Goal: Navigation & Orientation: Find specific page/section

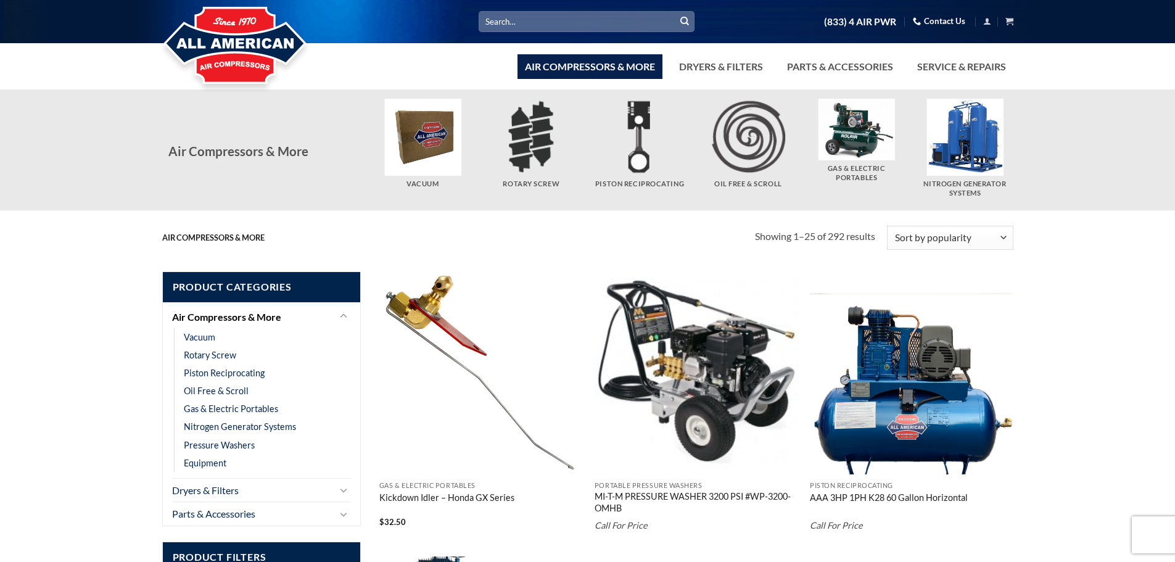
click at [532, 26] on input "Search for:" at bounding box center [587, 21] width 216 height 20
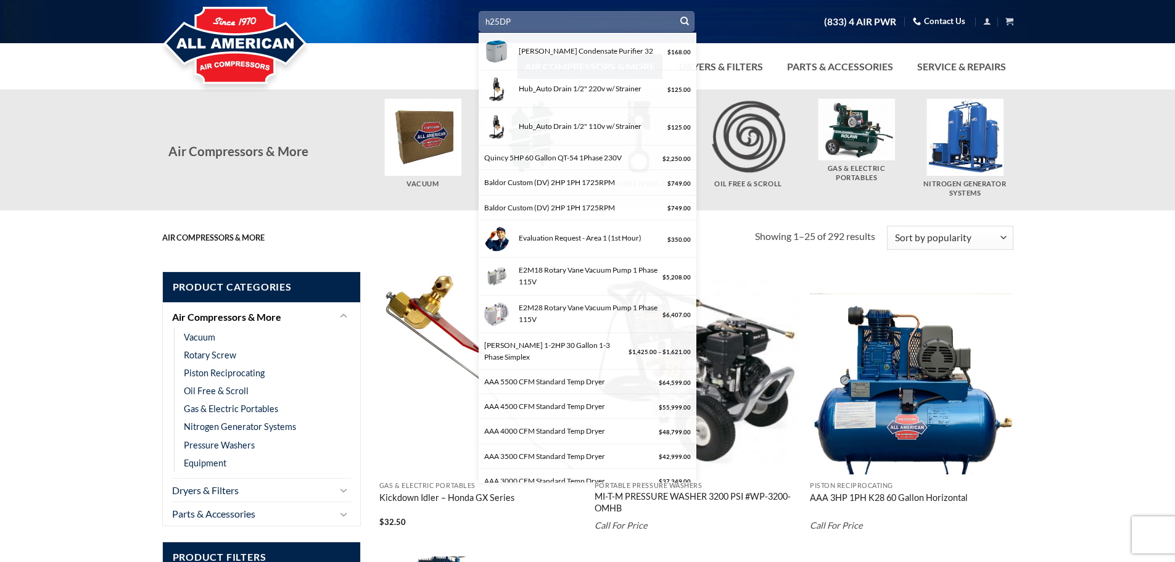
type input "h25DP"
click at [675, 12] on button "Submit" at bounding box center [684, 21] width 18 height 18
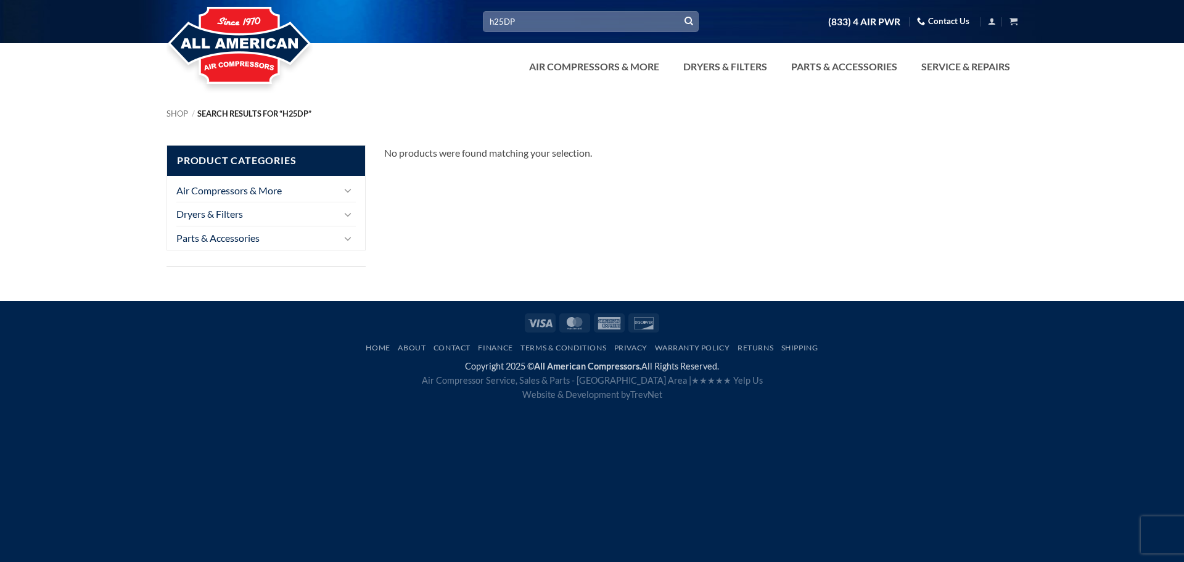
click at [532, 26] on input "h25DP" at bounding box center [591, 21] width 216 height 20
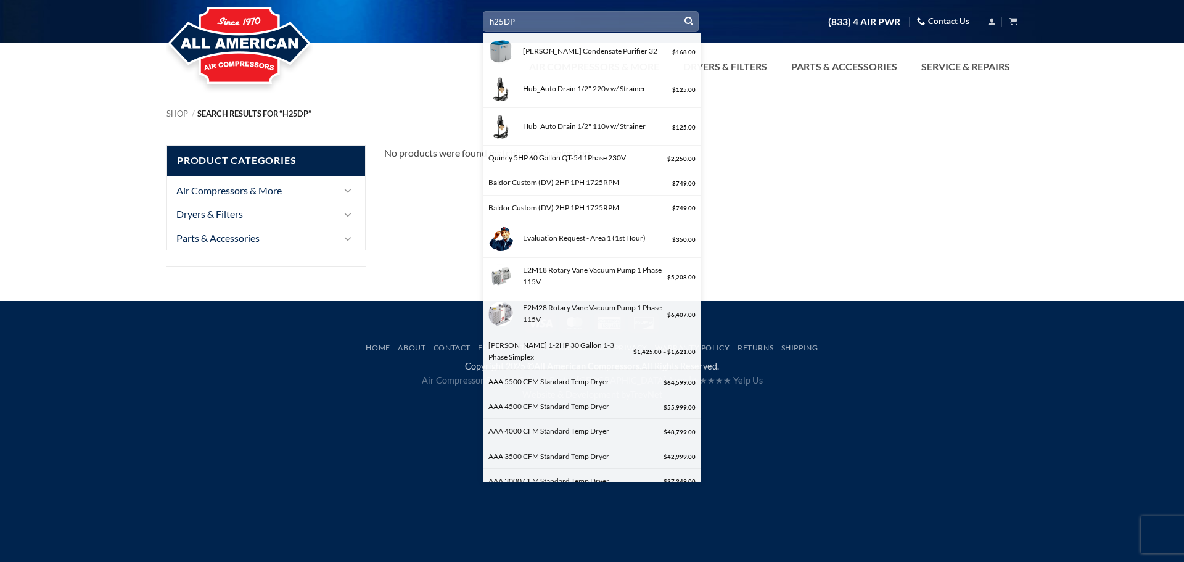
drag, startPoint x: 0, startPoint y: 0, endPoint x: 444, endPoint y: 20, distance: 444.4
click at [444, 20] on div "Search for: h25DP Walker Condensate Purifier 32 $ 168.00 Hub_Auto Drain 1/2" 22…" at bounding box center [591, 22] width 869 height 22
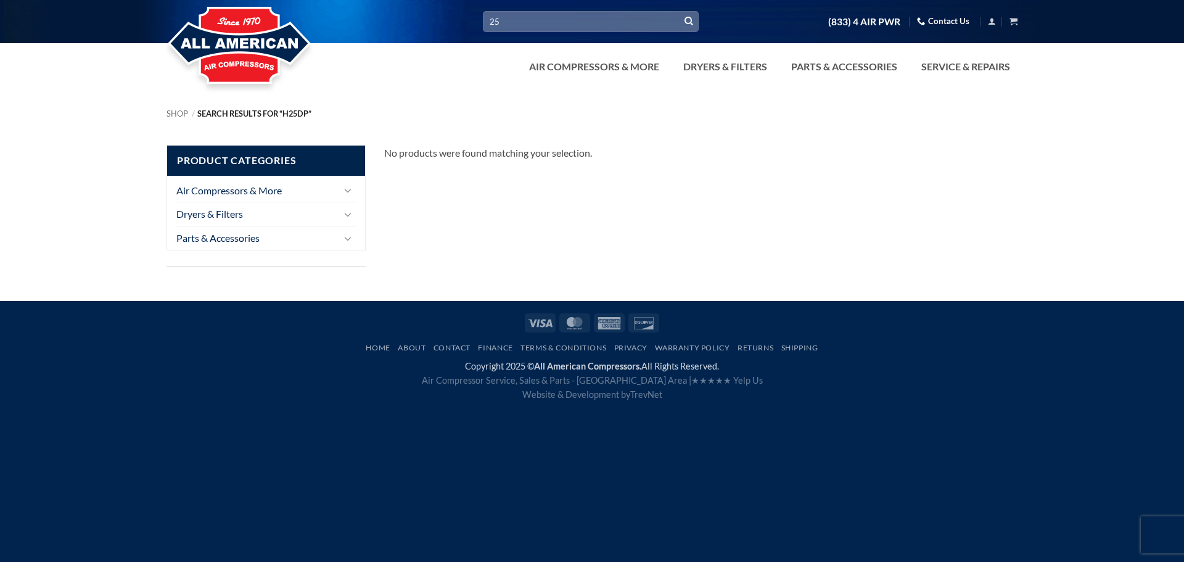
type input "25"
click at [680, 12] on button "Submit" at bounding box center [689, 21] width 18 height 18
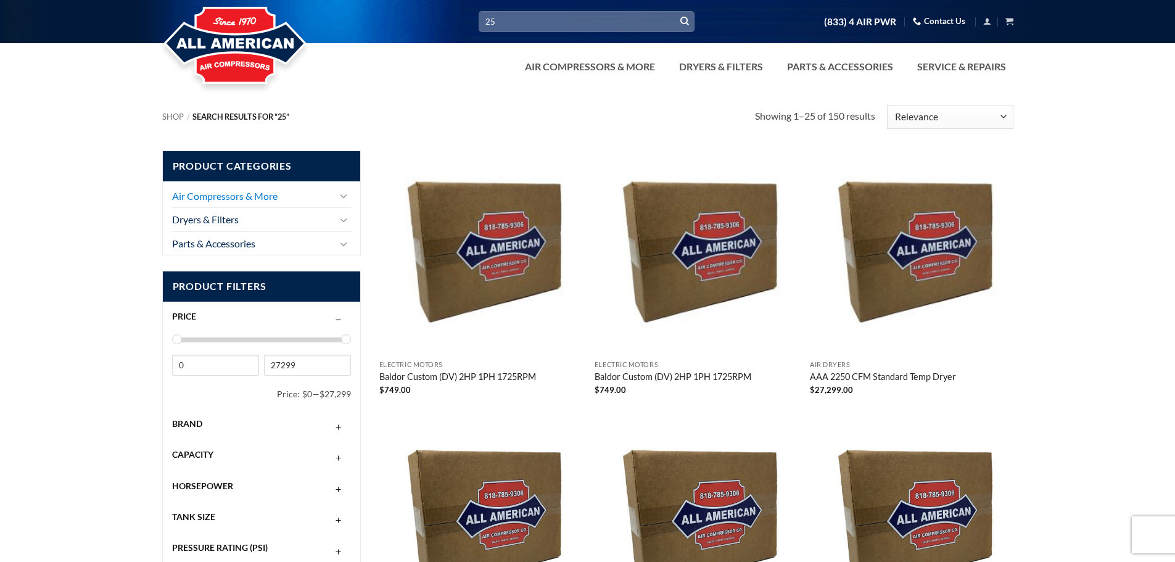
click at [281, 196] on link "Air Compressors & More" at bounding box center [253, 195] width 162 height 23
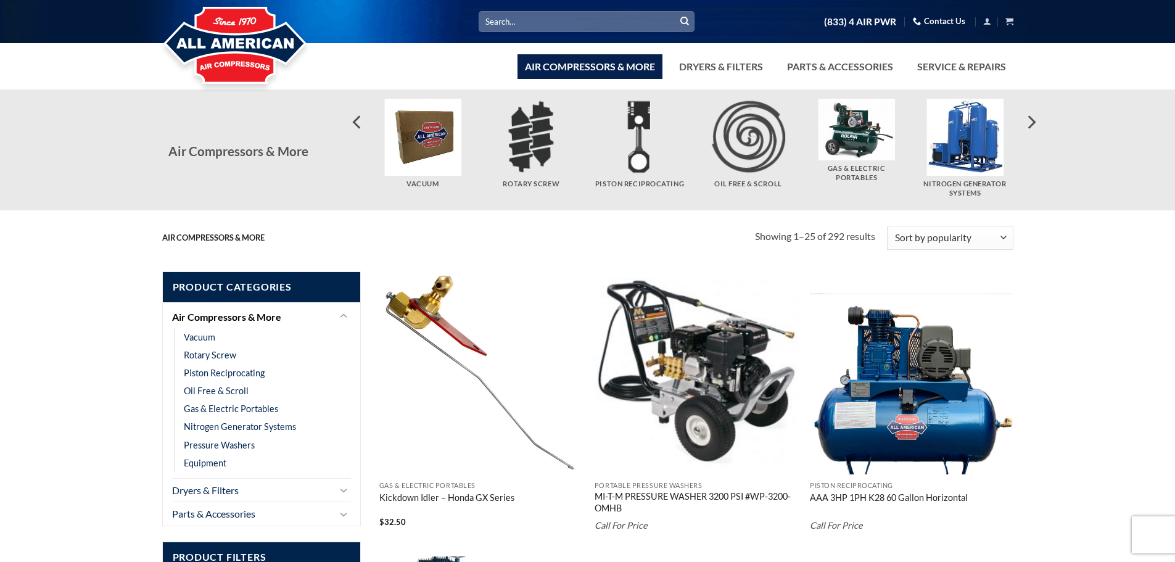
click at [545, 133] on img "Visit product category Rotary Screw" at bounding box center [531, 137] width 77 height 77
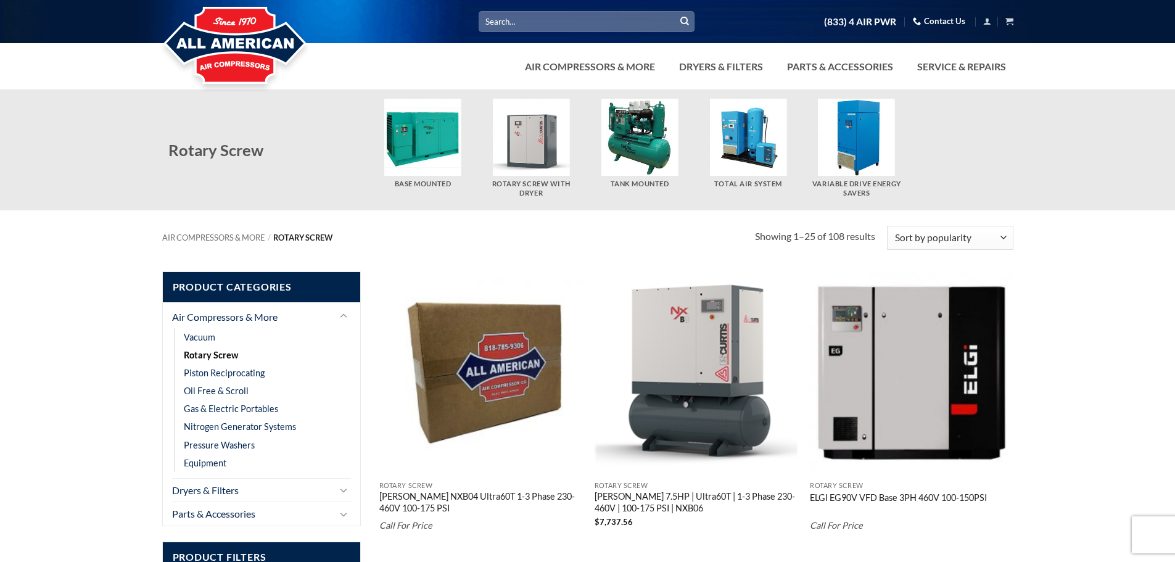
click at [635, 173] on img "Visit product category Tank Mounted" at bounding box center [639, 137] width 77 height 77
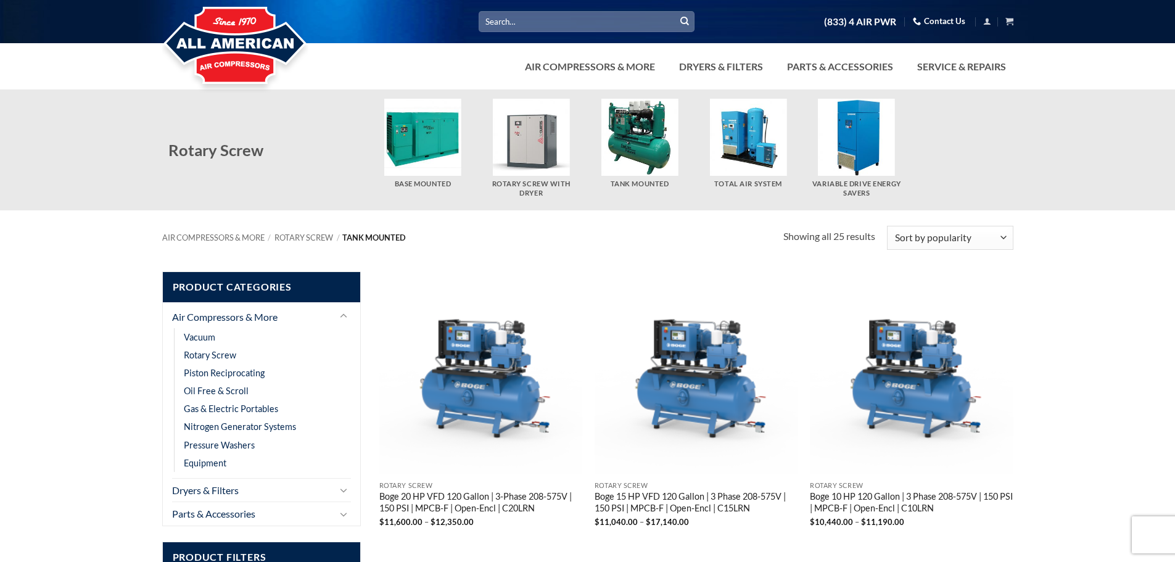
click at [533, 186] on h5 "Rotary Screw With Dryer" at bounding box center [531, 188] width 96 height 18
